Goal: Check status

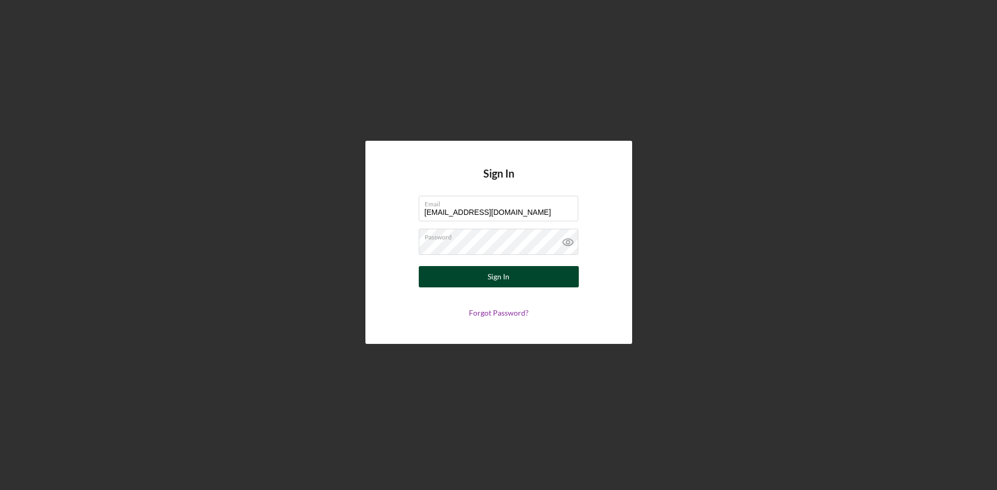
type input "[EMAIL_ADDRESS][DOMAIN_NAME]"
click at [473, 286] on button "Sign In" at bounding box center [499, 276] width 160 height 21
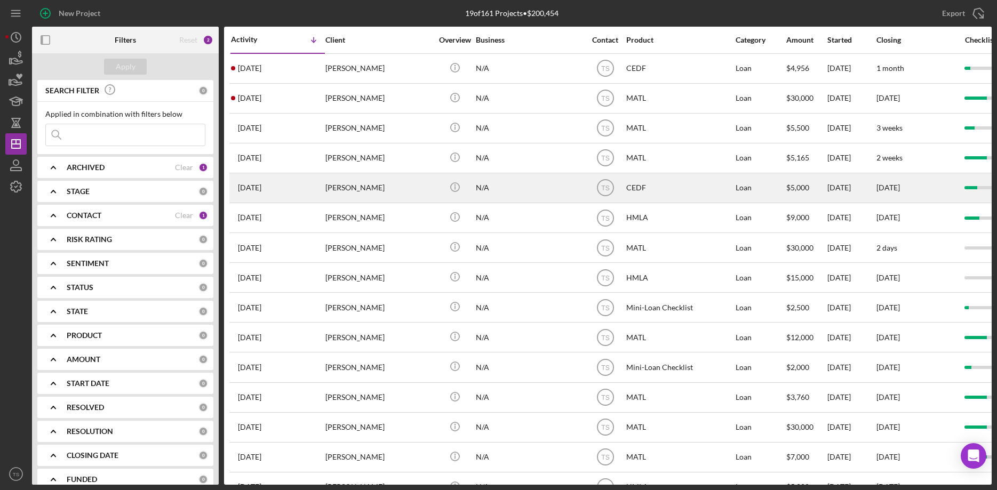
click at [343, 183] on div "[PERSON_NAME]" at bounding box center [379, 188] width 107 height 28
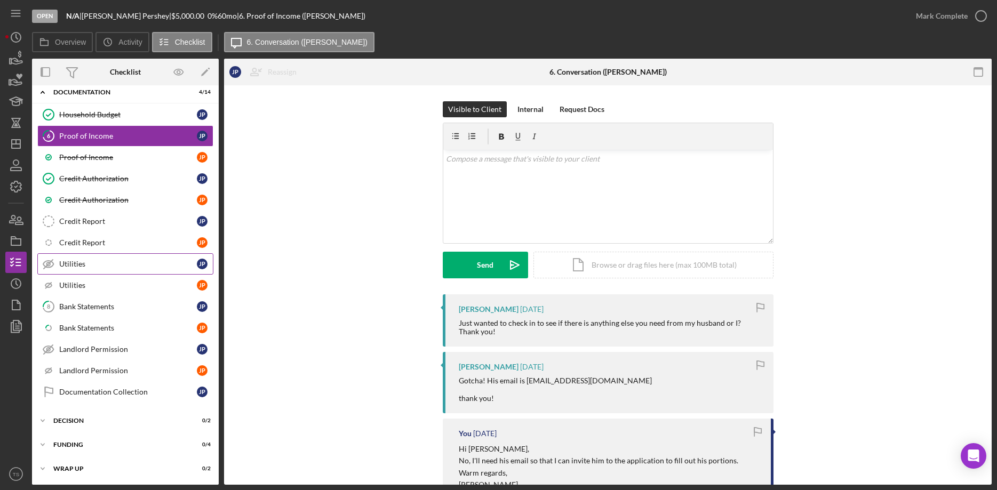
scroll to position [81, 0]
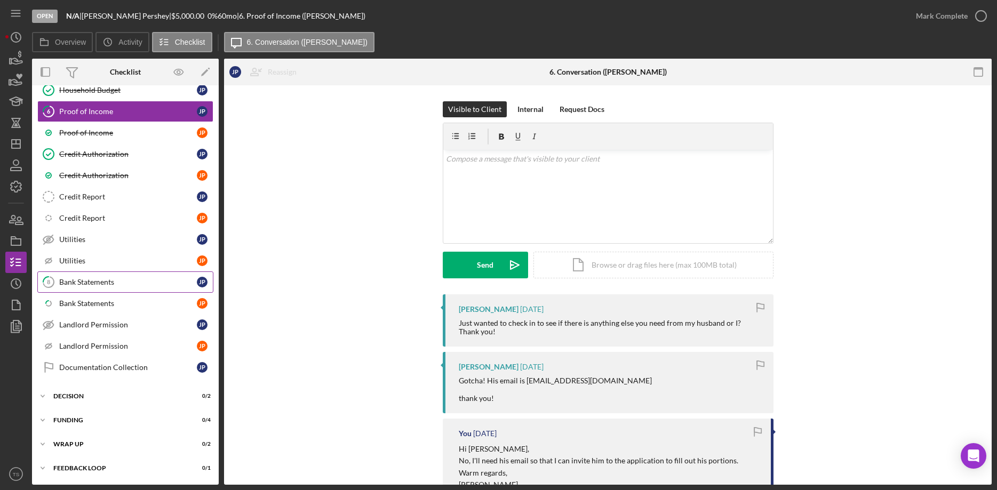
click at [94, 283] on div "Bank Statements" at bounding box center [128, 282] width 138 height 9
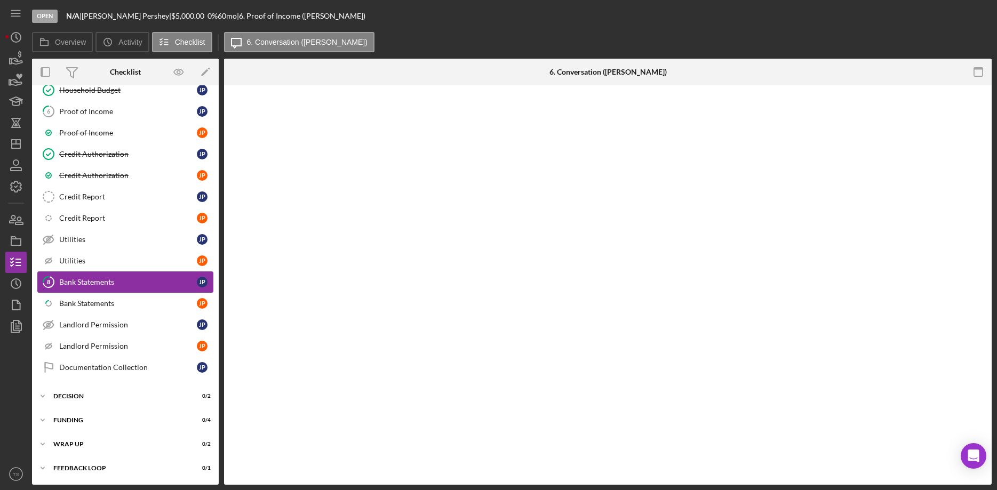
scroll to position [80, 0]
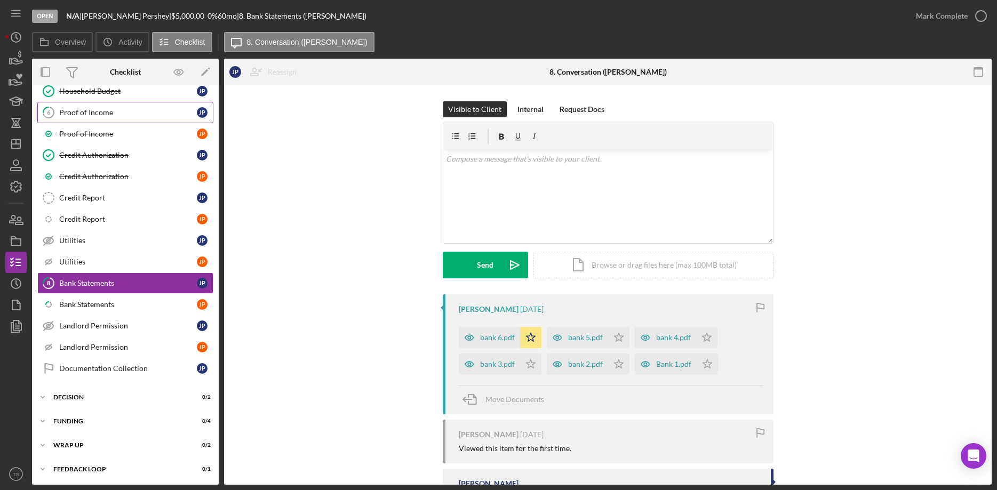
click at [97, 108] on div "Proof of Income" at bounding box center [128, 112] width 138 height 9
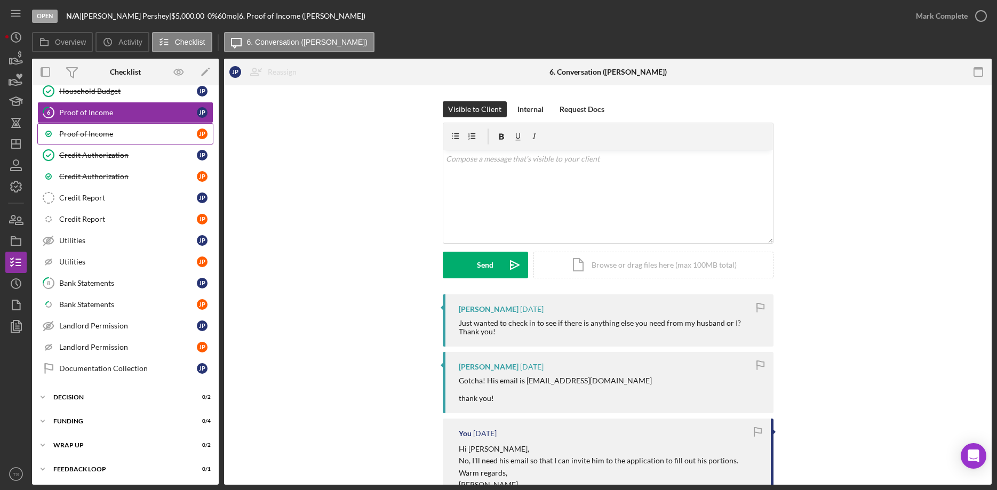
click at [104, 139] on link "Proof of Income J P" at bounding box center [125, 133] width 176 height 21
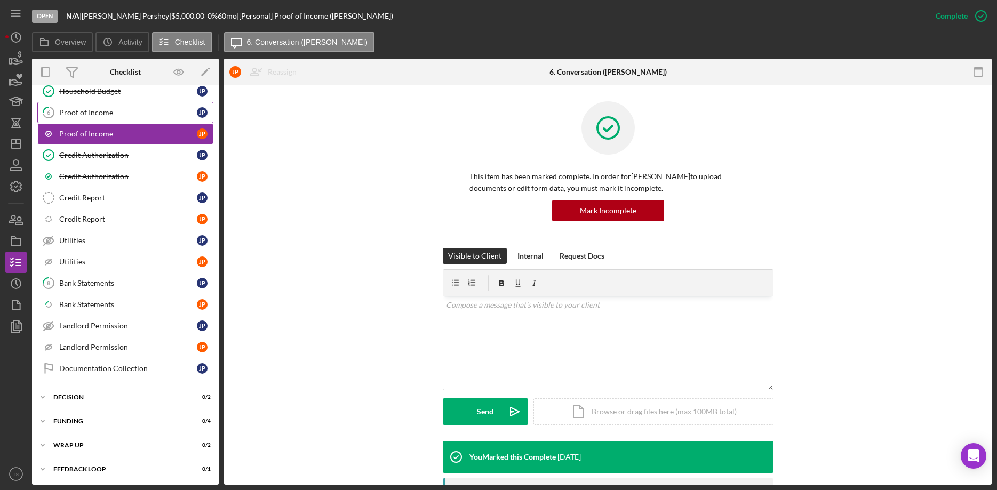
click at [102, 118] on link "6 Proof of Income J P" at bounding box center [125, 112] width 176 height 21
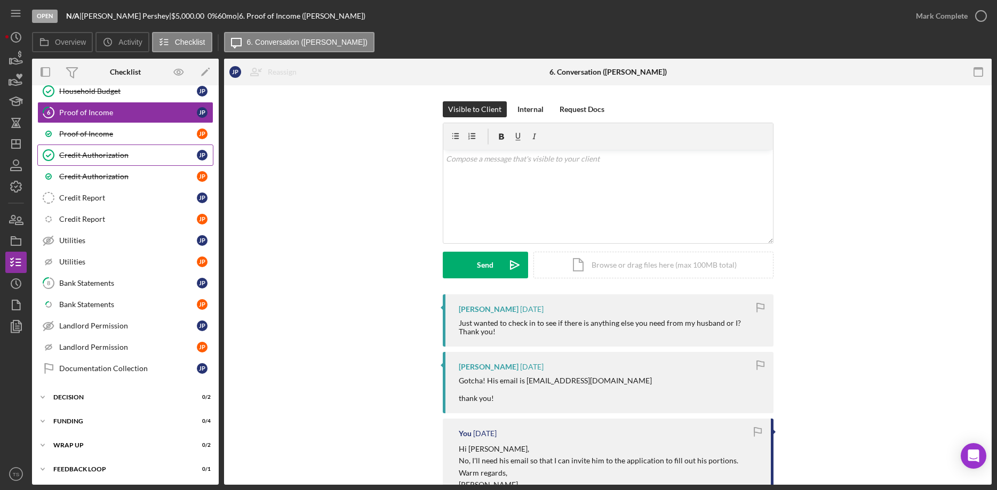
click at [120, 150] on link "Credit Authorization Credit Authorization J P" at bounding box center [125, 155] width 176 height 21
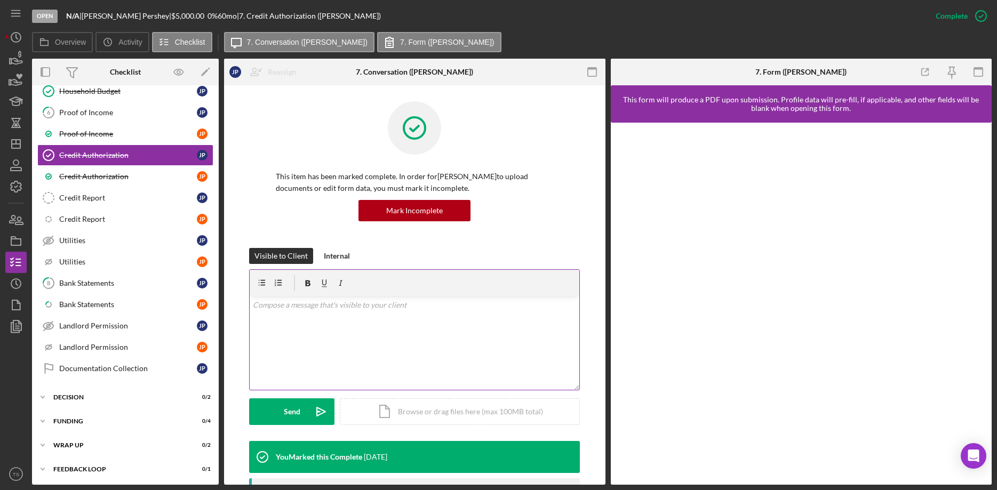
scroll to position [163, 0]
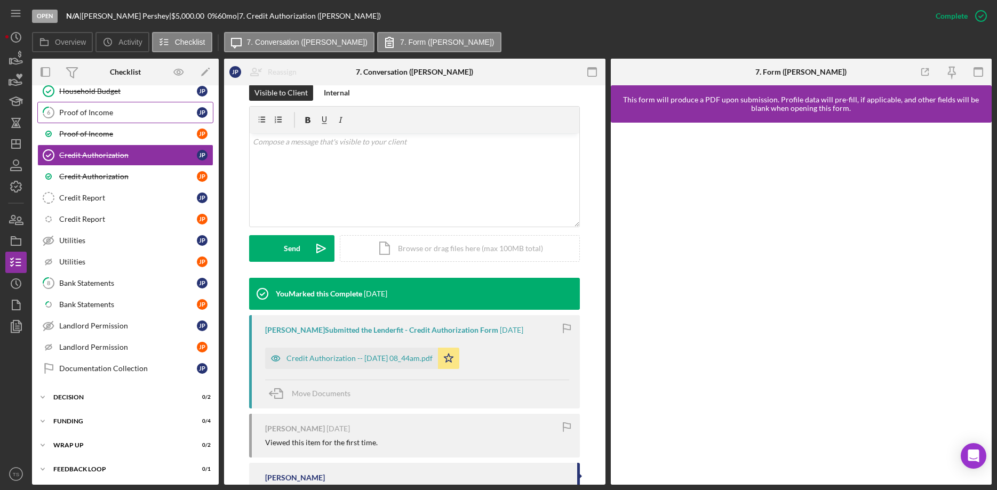
click at [75, 113] on div "Proof of Income" at bounding box center [128, 112] width 138 height 9
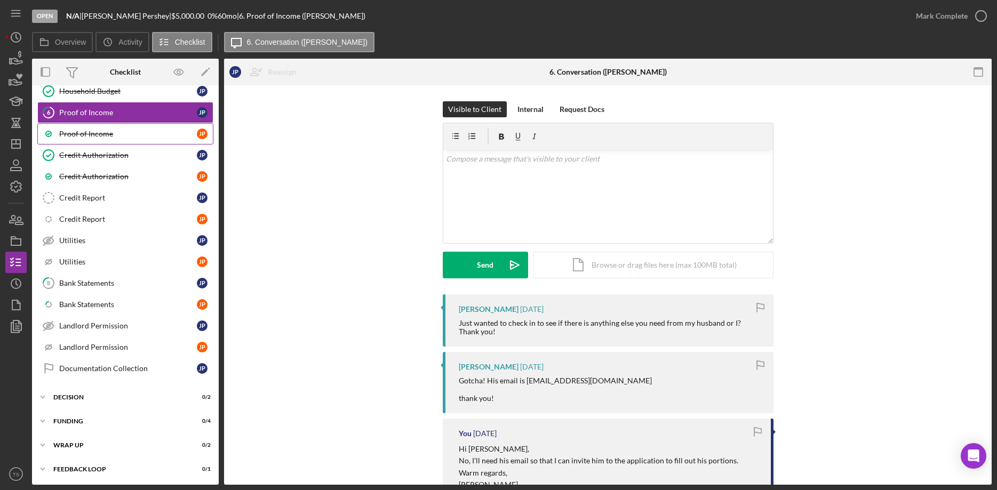
click at [89, 138] on div "Proof of Income" at bounding box center [128, 134] width 138 height 9
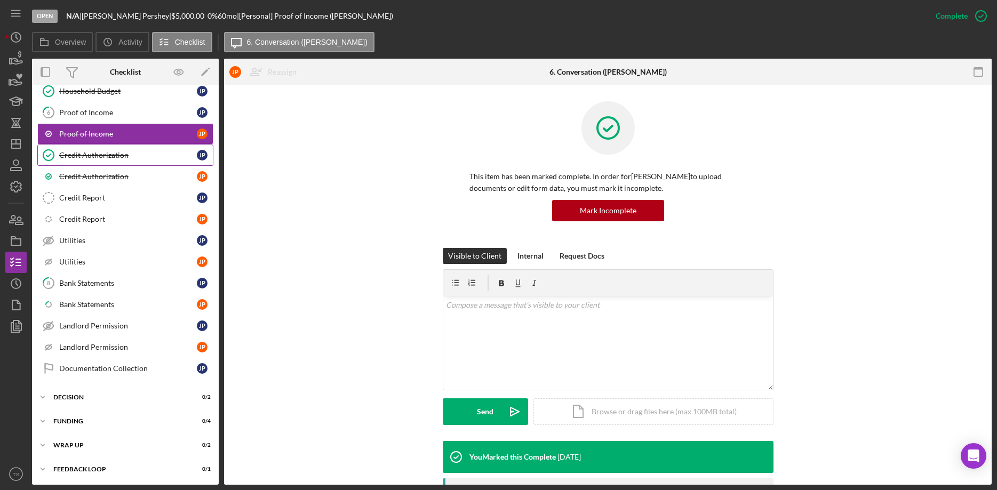
click at [96, 157] on div "Credit Authorization" at bounding box center [128, 155] width 138 height 9
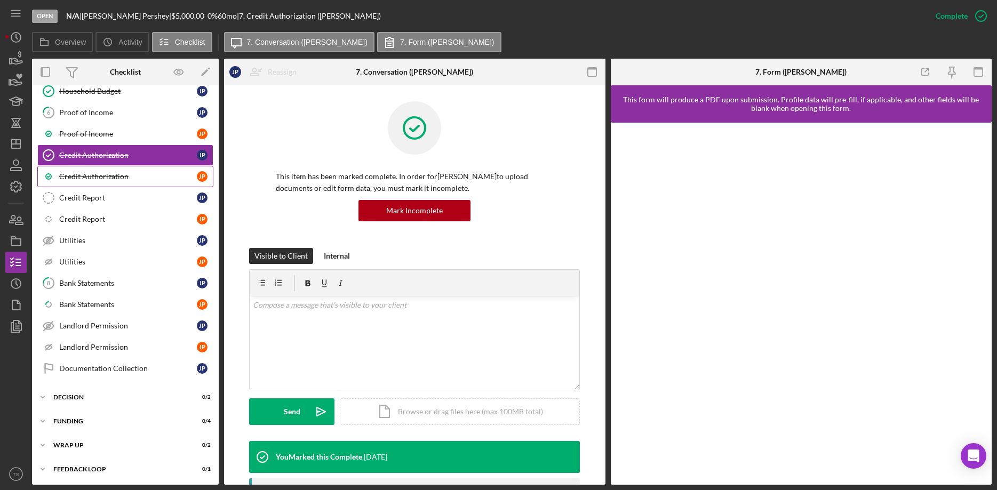
click at [104, 182] on link "Credit Authorization J P" at bounding box center [125, 176] width 176 height 21
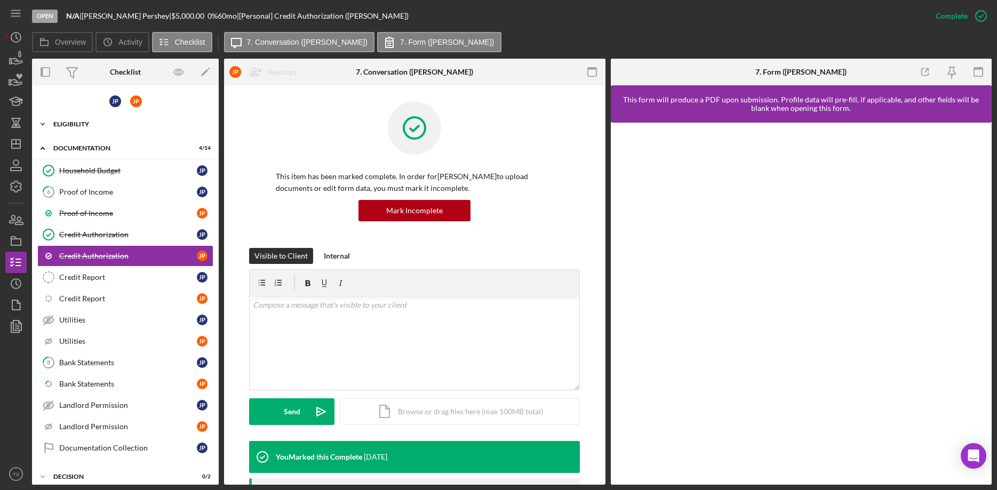
click at [86, 130] on div "Icon/Expander ELIGIBILITY 9 / 9" at bounding box center [125, 124] width 187 height 21
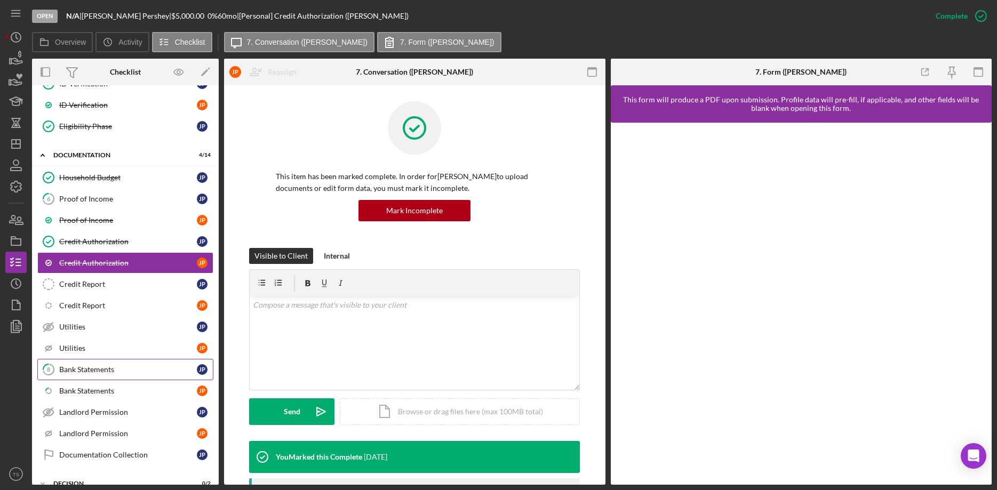
scroll to position [115, 0]
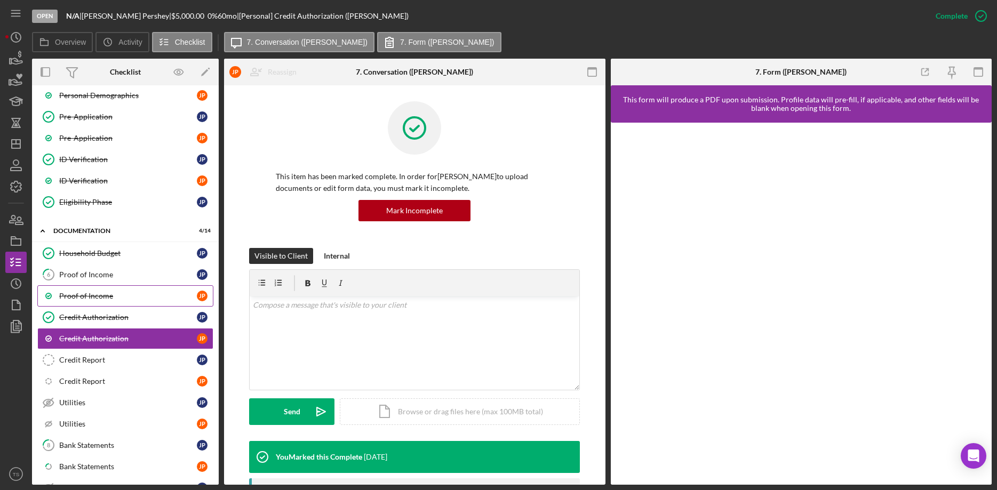
click at [90, 291] on link "Proof of Income J P" at bounding box center [125, 296] width 176 height 21
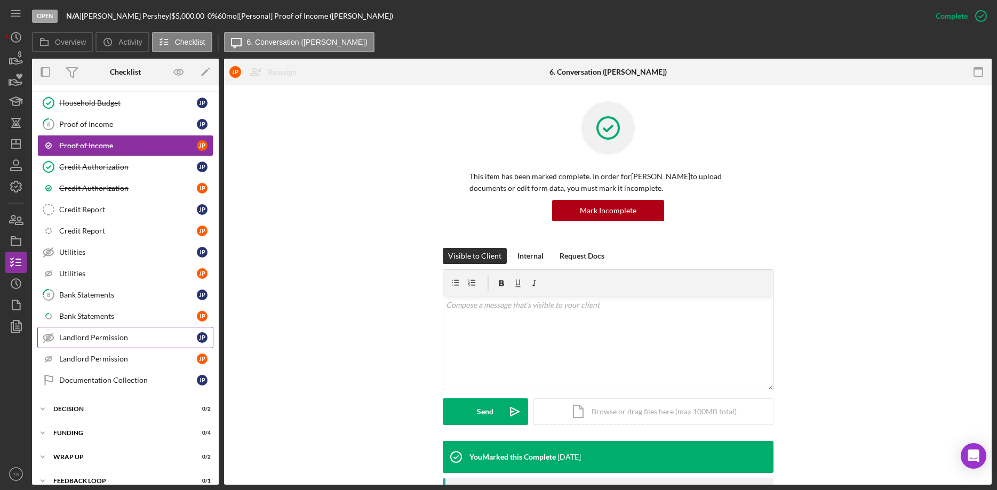
scroll to position [279, 0]
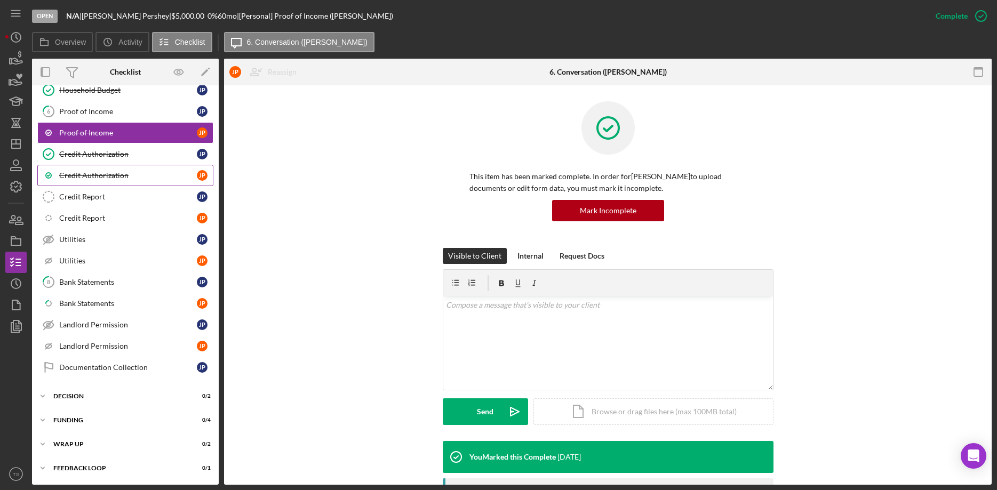
click at [78, 175] on div "Credit Authorization" at bounding box center [128, 175] width 138 height 9
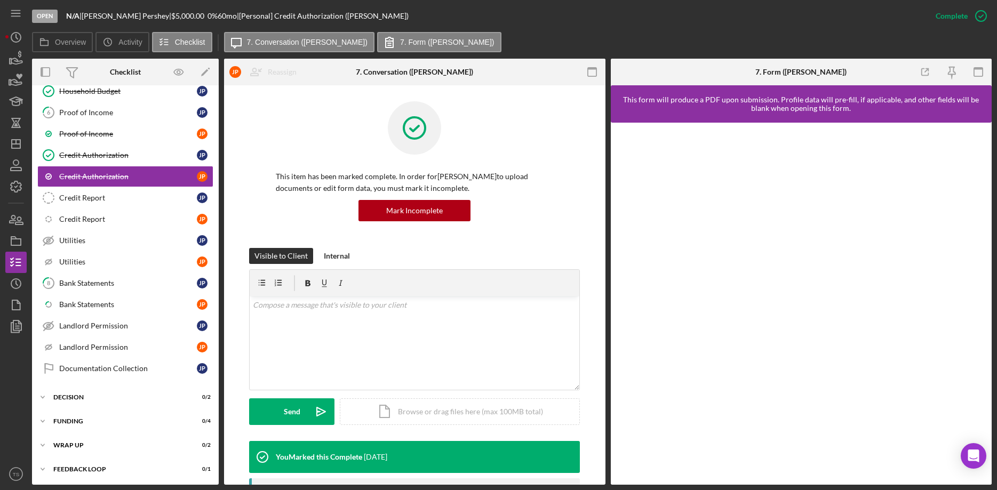
scroll to position [218, 0]
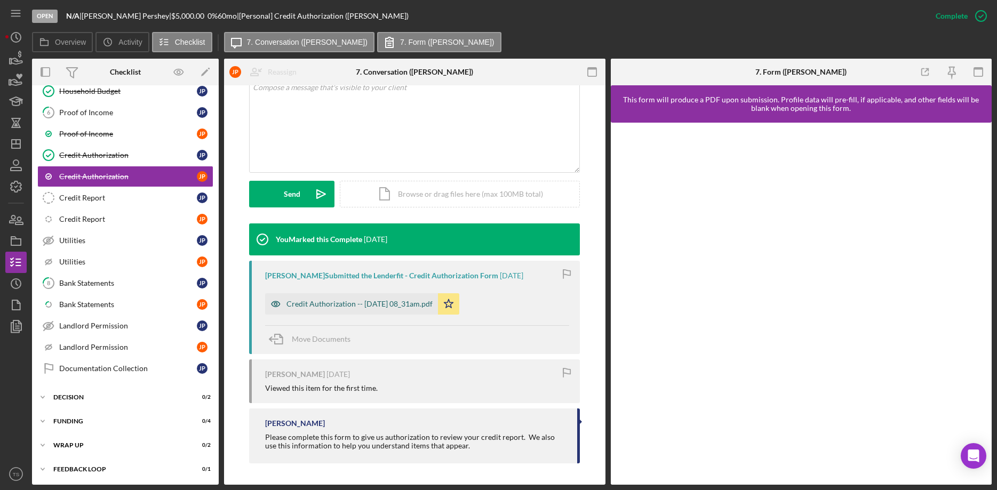
click at [374, 303] on div "Credit Authorization -- [DATE] 08_31am.pdf" at bounding box center [360, 304] width 146 height 9
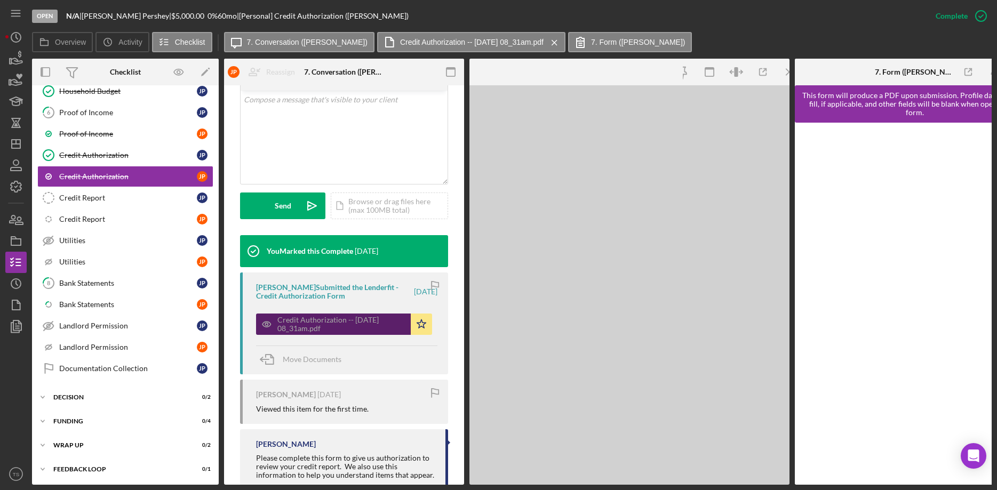
scroll to position [229, 0]
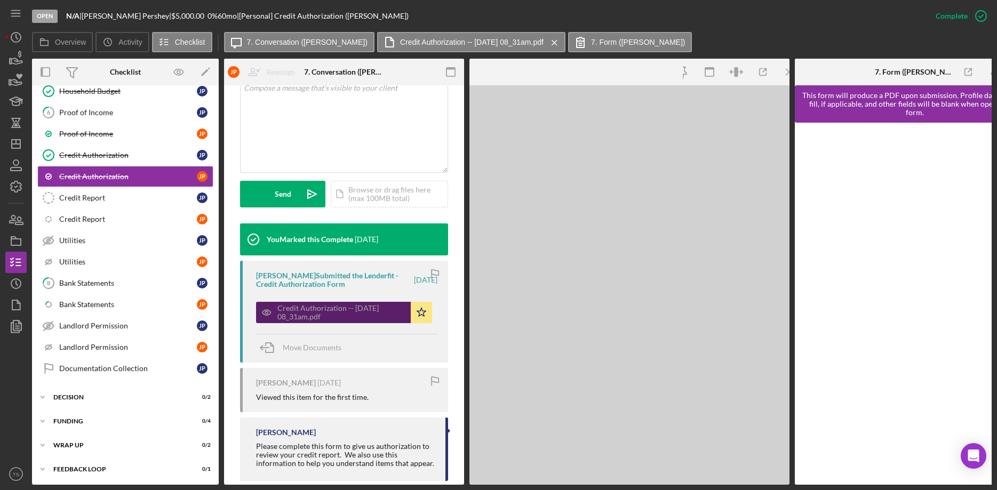
click at [374, 303] on div "Credit Authorization -- [DATE] 08_31am.pdf" at bounding box center [333, 312] width 155 height 21
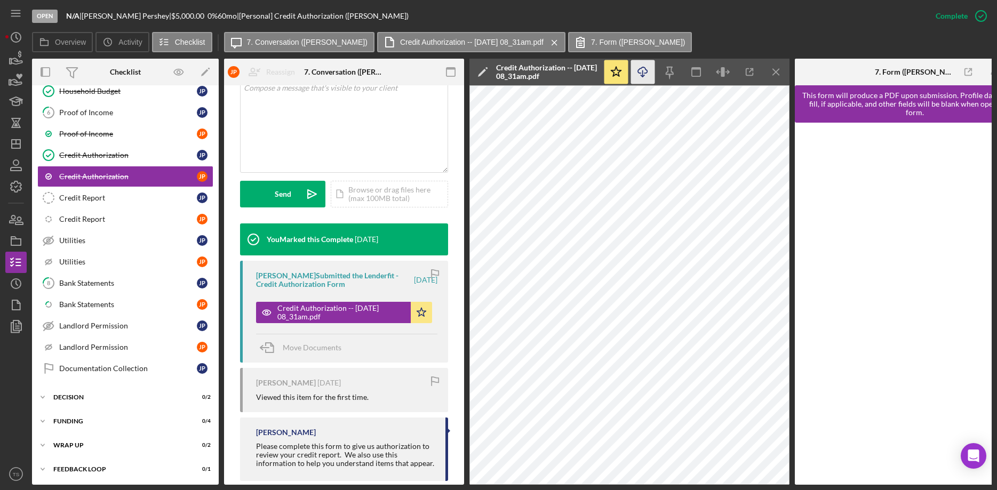
click at [642, 74] on icon "Icon/Download" at bounding box center [643, 72] width 24 height 24
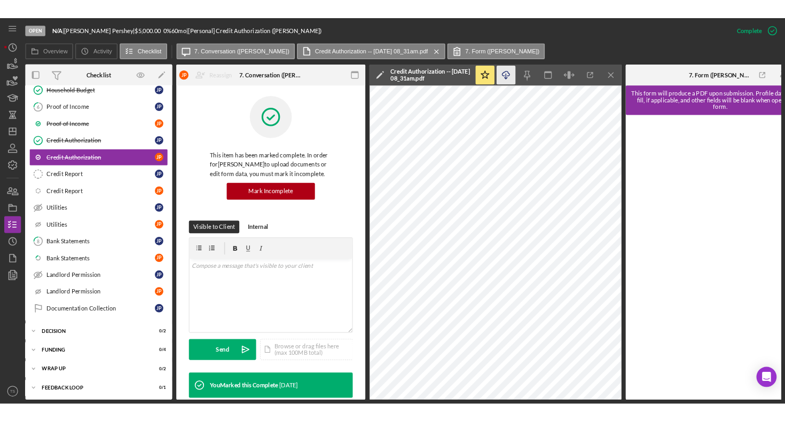
scroll to position [0, 0]
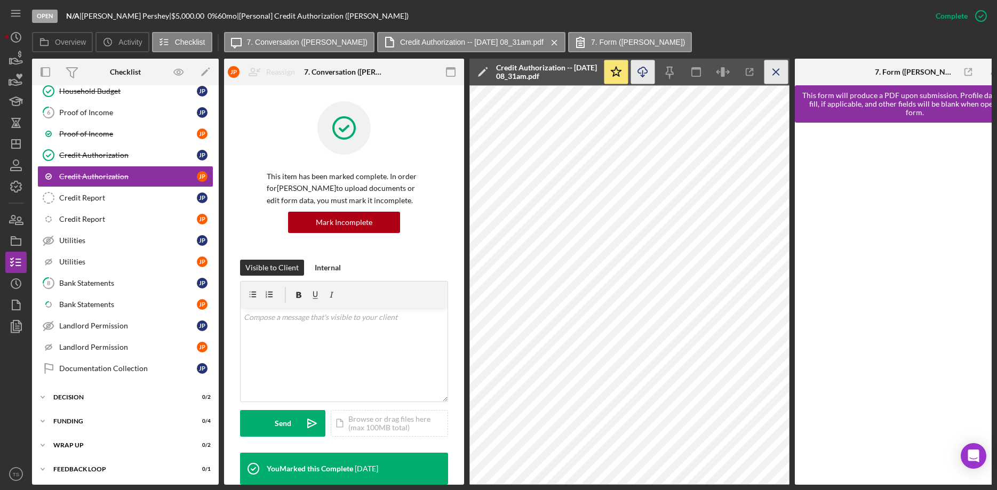
click at [774, 72] on icon "Icon/Menu Close" at bounding box center [777, 72] width 24 height 24
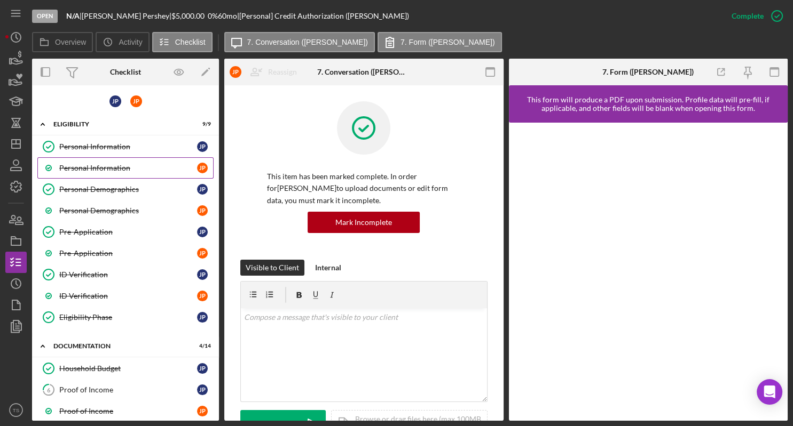
click at [106, 168] on div "Personal Information" at bounding box center [128, 168] width 138 height 9
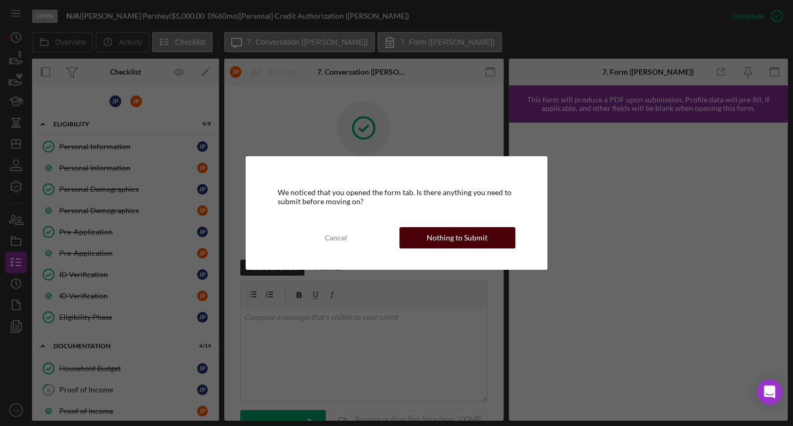
click at [435, 235] on div "Nothing to Submit" at bounding box center [456, 237] width 61 height 21
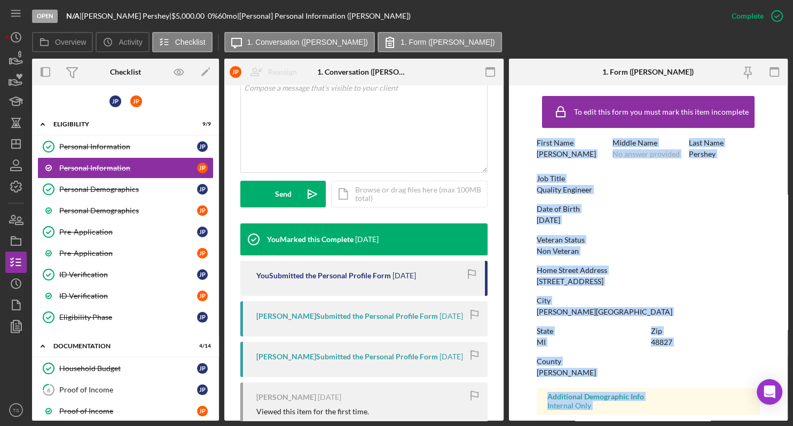
scroll to position [162, 0]
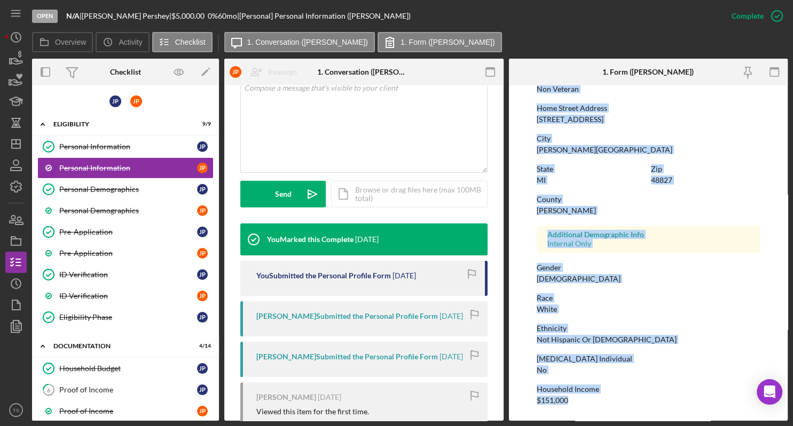
drag, startPoint x: 533, startPoint y: 142, endPoint x: 696, endPoint y: 405, distance: 309.2
click at [757, 421] on form "To edit this form you must mark this item incomplete First Name [PERSON_NAME] M…" at bounding box center [648, 253] width 279 height 336
copy div "First Name [PERSON_NAME] Middle Name No answer provided Last Name [PERSON_NAME]…"
click at [114, 294] on div "ID Verification" at bounding box center [128, 296] width 138 height 9
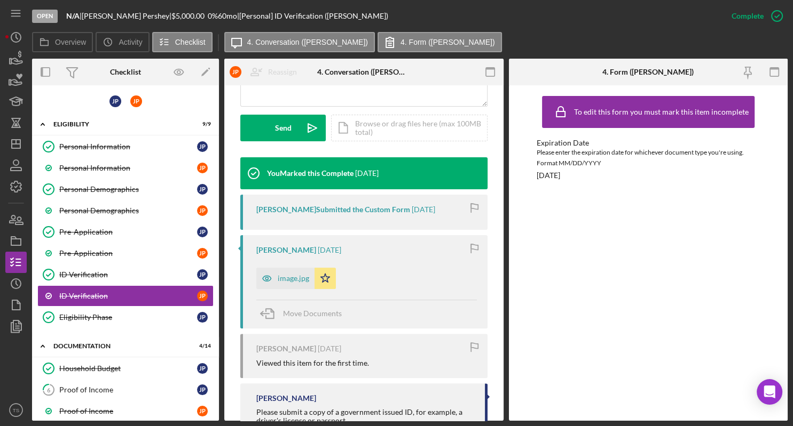
scroll to position [322, 0]
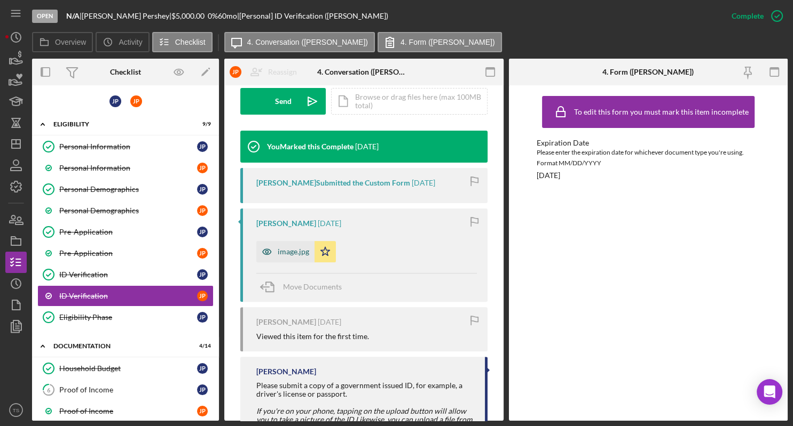
click at [292, 250] on div "image.jpg" at bounding box center [293, 252] width 31 height 9
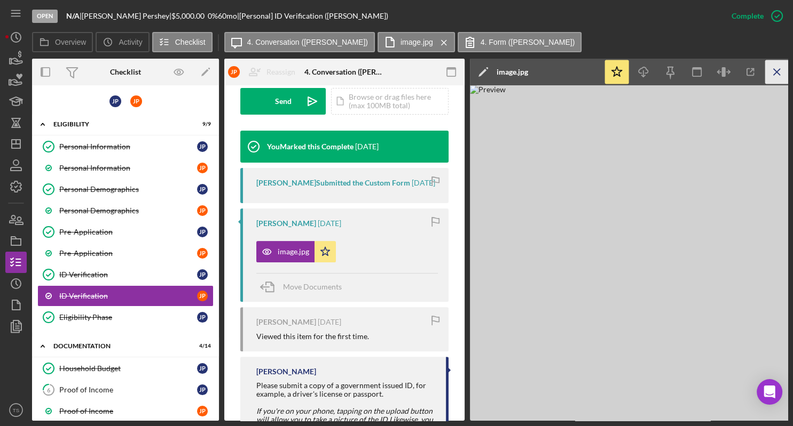
click at [776, 74] on icon "Icon/Menu Close" at bounding box center [777, 72] width 24 height 24
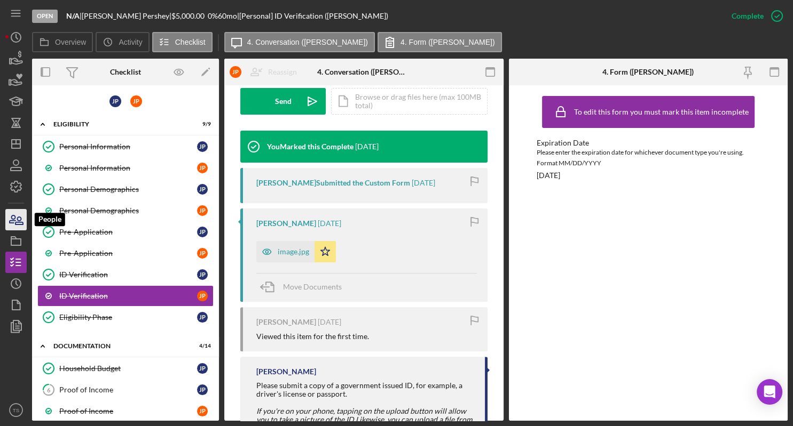
click at [12, 225] on icon "button" at bounding box center [16, 220] width 27 height 27
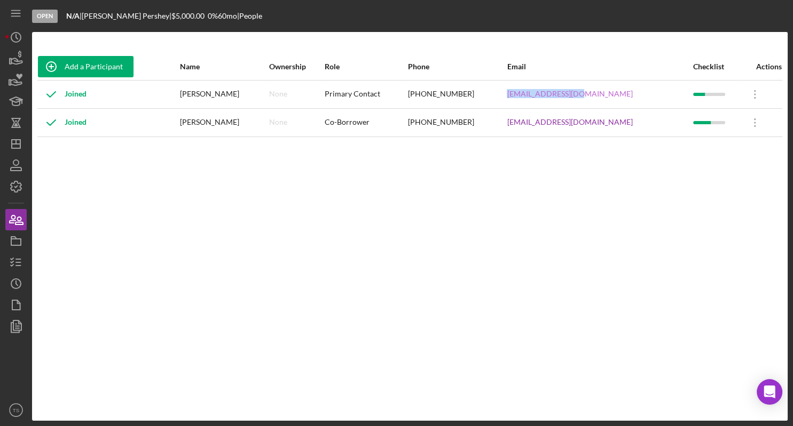
drag, startPoint x: 622, startPoint y: 96, endPoint x: 565, endPoint y: 97, distance: 57.6
click at [554, 97] on div "[EMAIL_ADDRESS][DOMAIN_NAME]" at bounding box center [598, 94] width 185 height 27
click at [713, 221] on div "Add a Participant Name Ownership Role Phone Email Checklist Actions Joined [PER…" at bounding box center [409, 226] width 755 height 346
drag, startPoint x: 560, startPoint y: 125, endPoint x: 620, endPoint y: 124, distance: 59.2
click at [620, 124] on tr "Joined [PERSON_NAME] None Co-Borrower [PHONE_NUMBER] [EMAIL_ADDRESS][DOMAIN_NAM…" at bounding box center [409, 122] width 744 height 28
